Goal: Task Accomplishment & Management: Find specific page/section

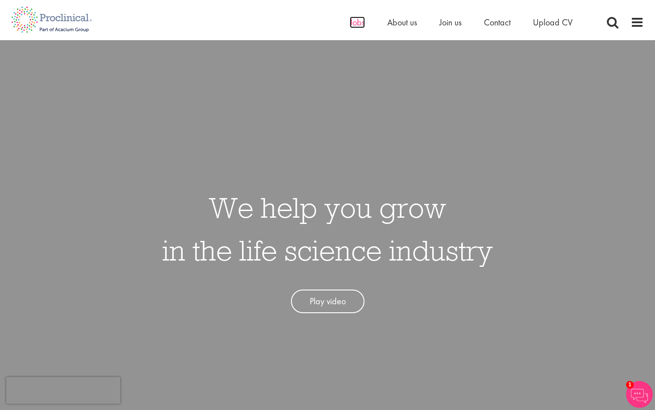
click at [355, 25] on span "Jobs" at bounding box center [357, 22] width 15 height 12
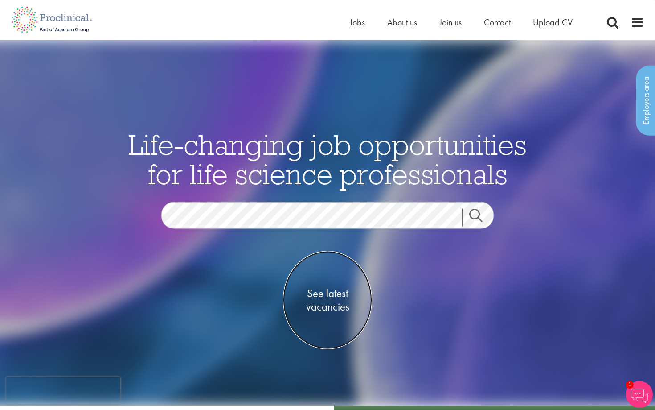
click at [323, 296] on span "See latest vacancies" at bounding box center [327, 300] width 89 height 27
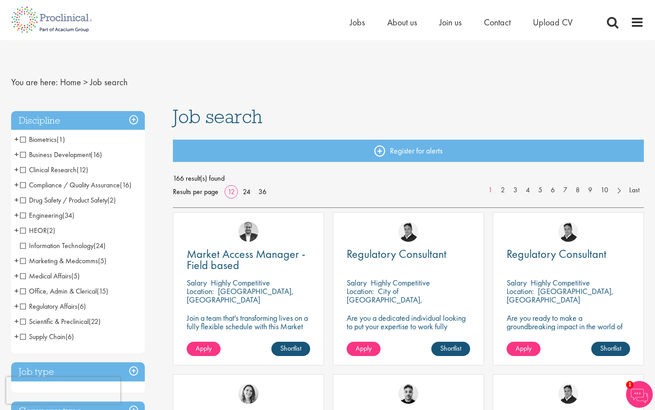
click at [51, 261] on span "Marketing & Medcomms" at bounding box center [59, 260] width 78 height 9
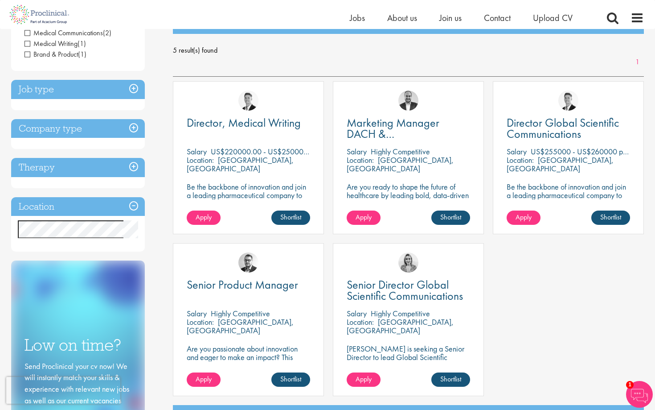
scroll to position [114, 0]
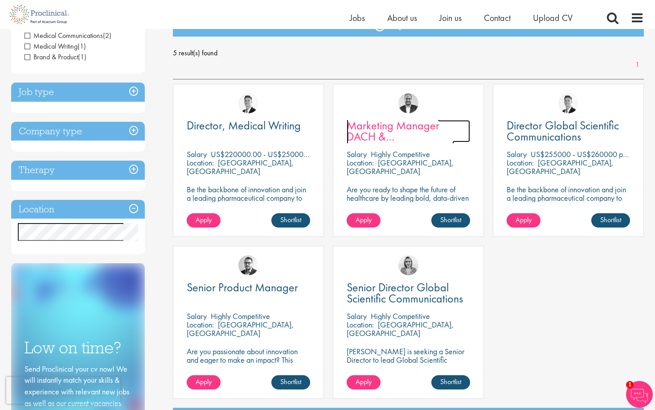
click at [369, 133] on span "Marketing Manager DACH & Netherlands" at bounding box center [400, 136] width 107 height 37
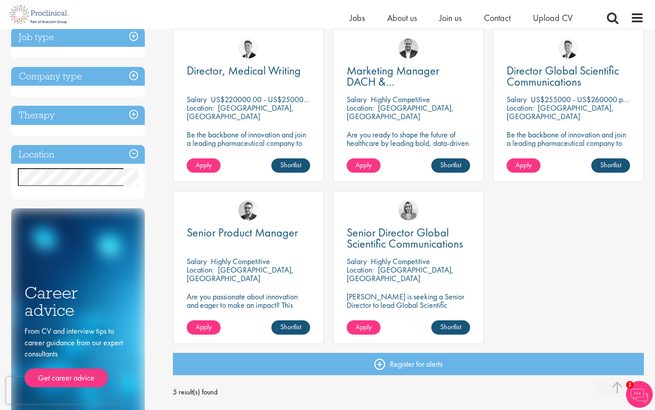
scroll to position [171, 0]
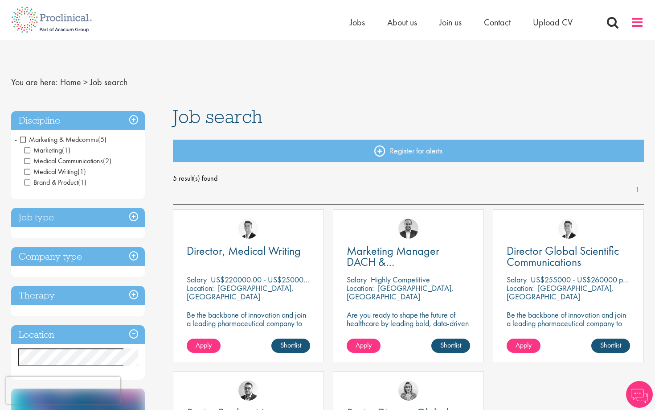
click at [636, 23] on span at bounding box center [637, 22] width 13 height 13
